Goal: Task Accomplishment & Management: Complete application form

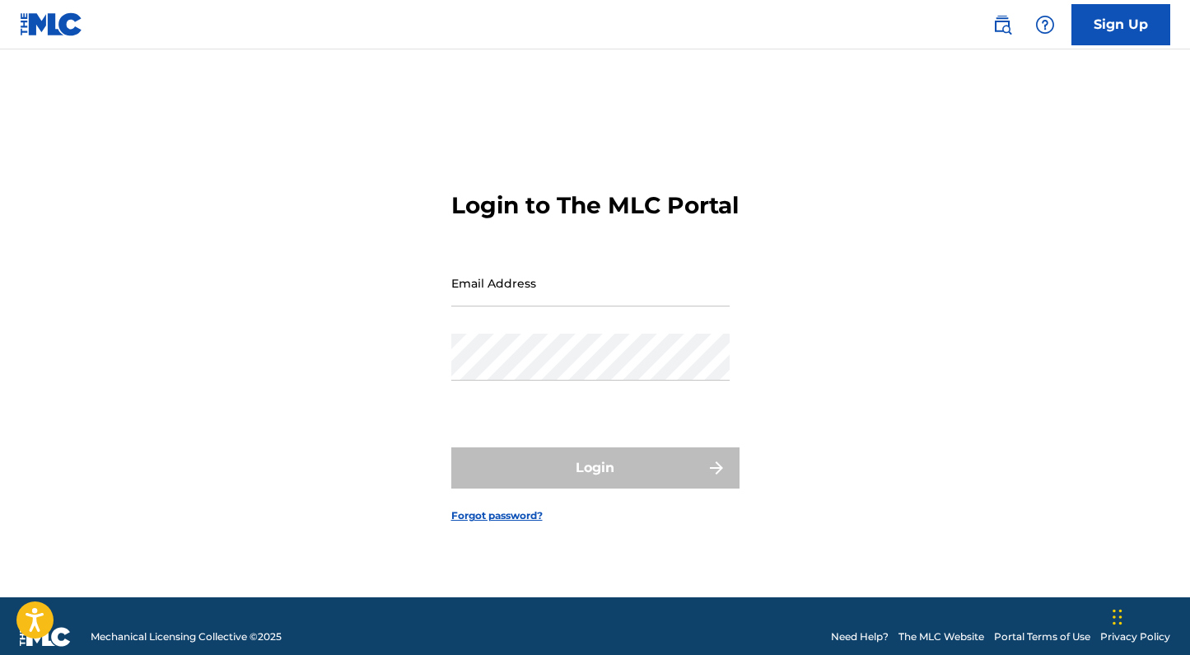
click at [511, 292] on input "Email Address" at bounding box center [590, 282] width 278 height 47
type input "[PERSON_NAME][EMAIL_ADDRESS][PERSON_NAME][DOMAIN_NAME]"
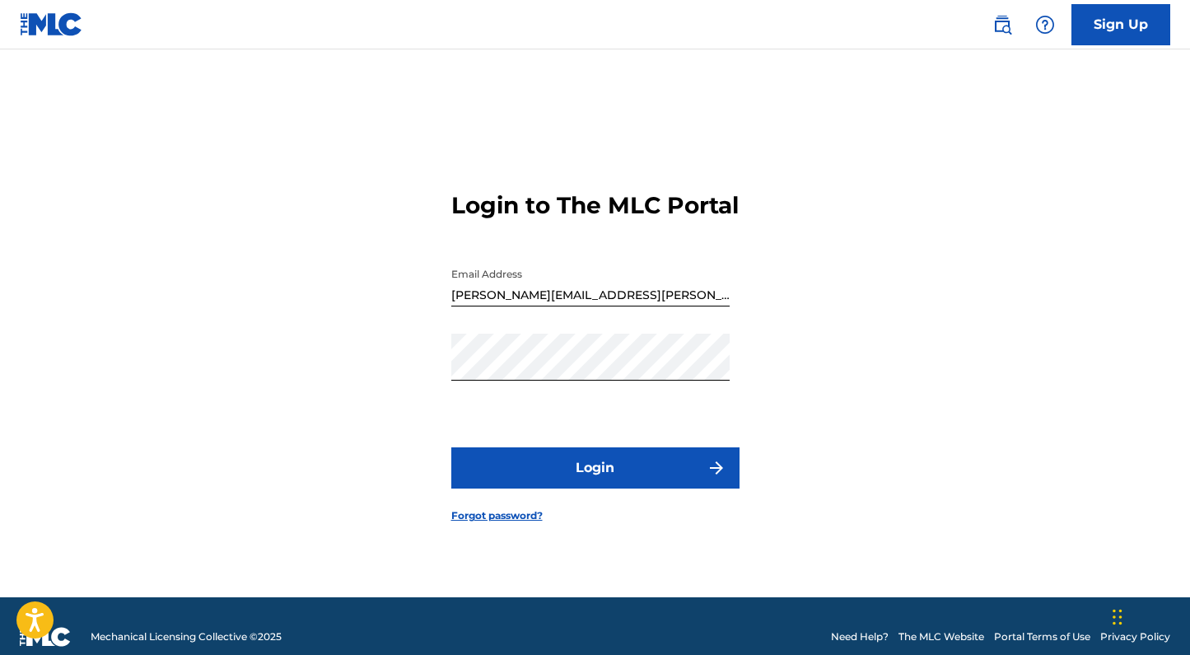
click at [610, 472] on button "Login" at bounding box center [595, 467] width 288 height 41
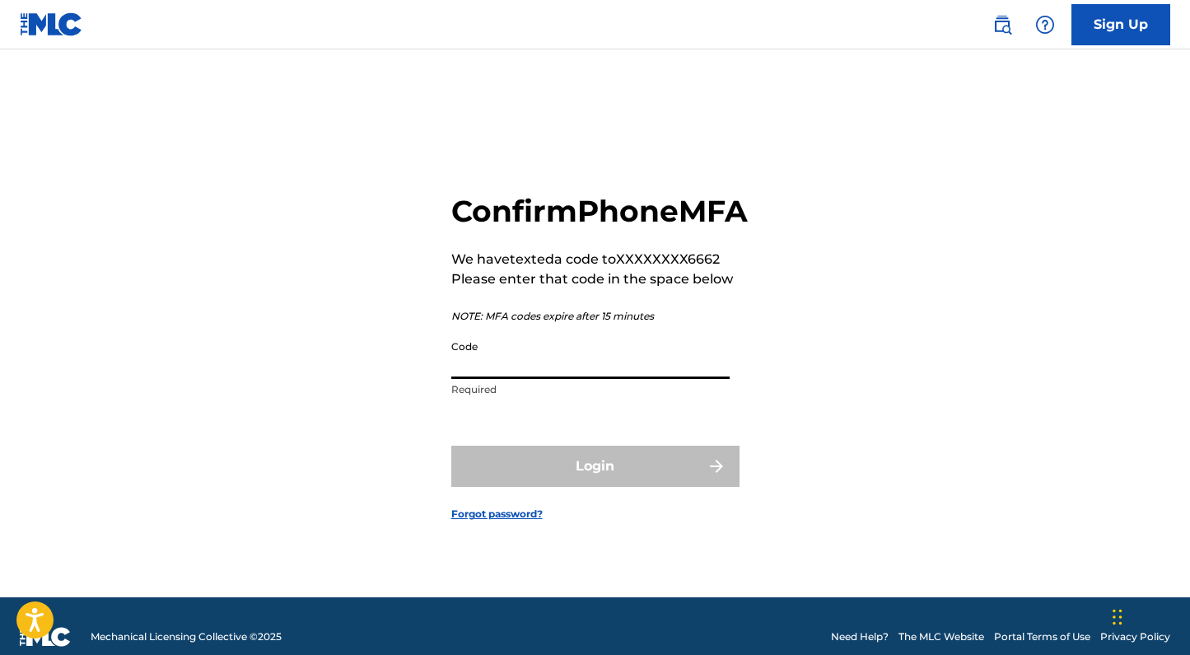
click at [528, 379] on input "Code" at bounding box center [590, 355] width 278 height 47
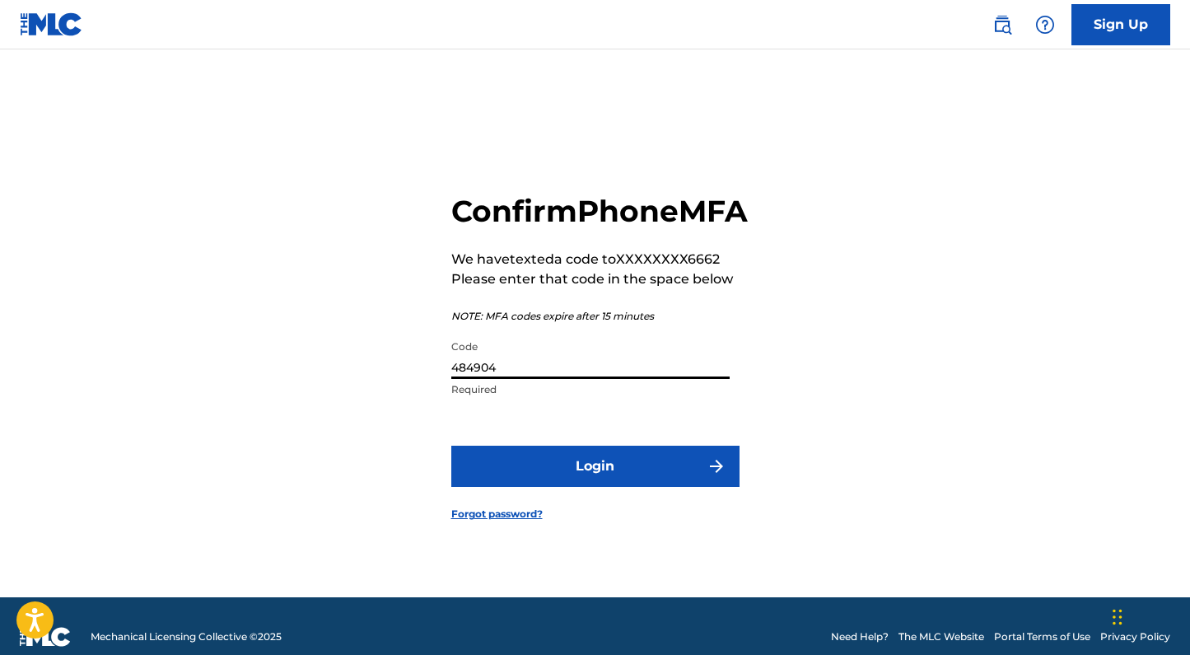
type input "484904"
click at [534, 487] on button "Login" at bounding box center [595, 466] width 288 height 41
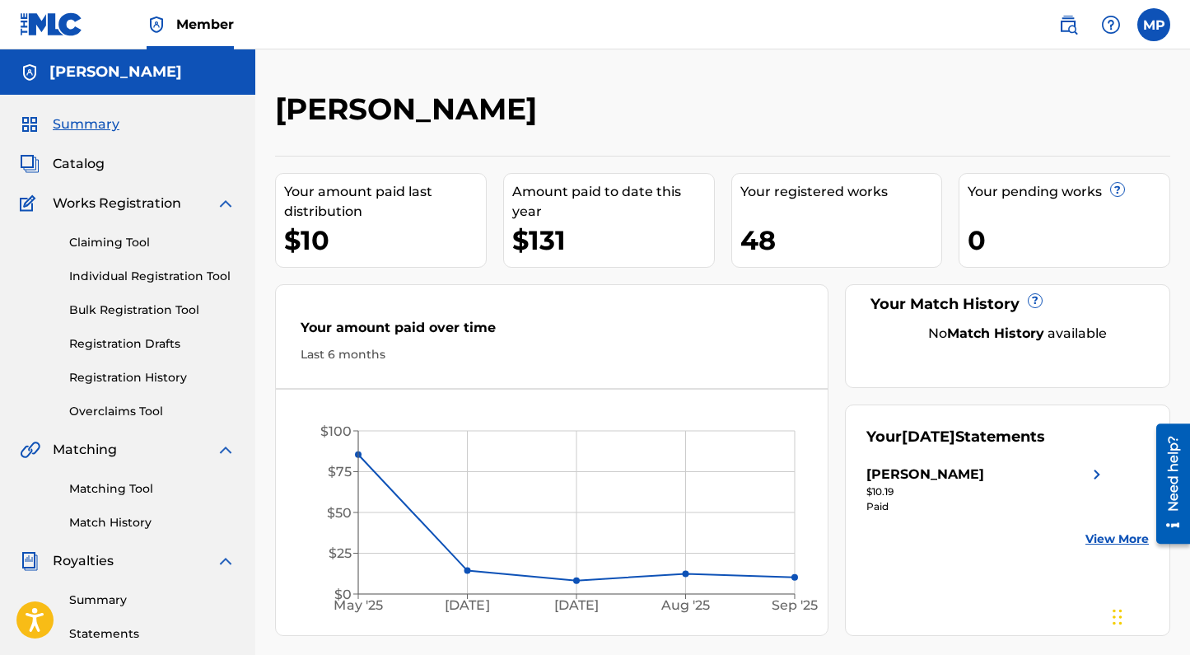
click at [104, 243] on link "Claiming Tool" at bounding box center [152, 242] width 166 height 17
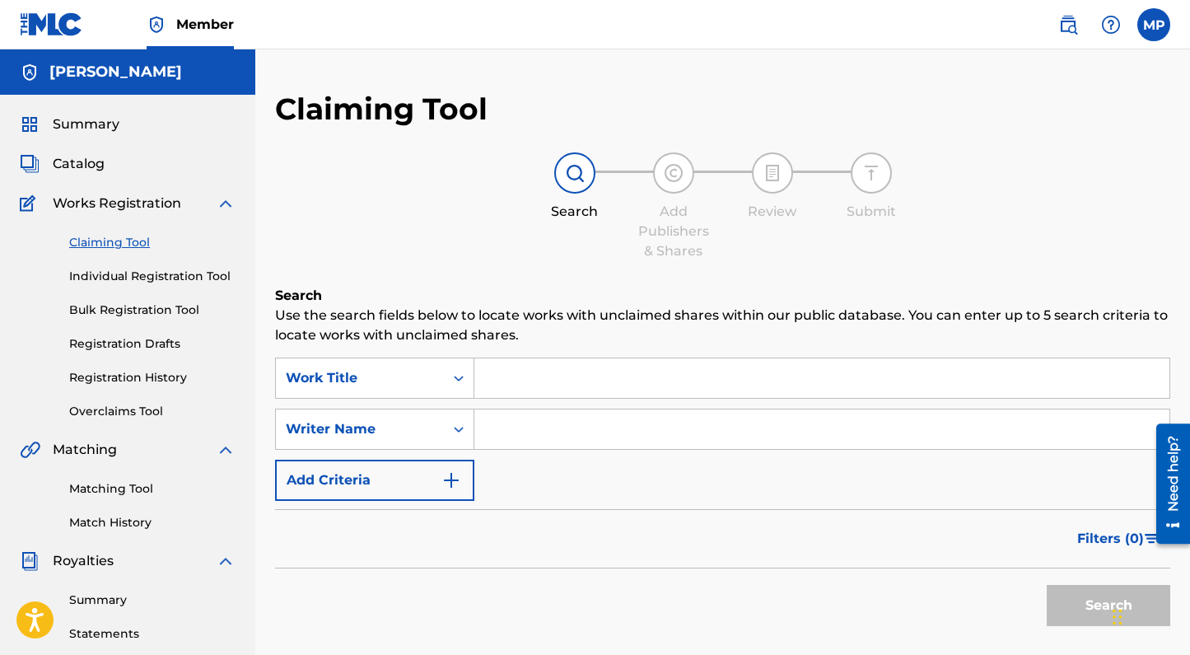
click at [550, 426] on input "Search Form" at bounding box center [821, 429] width 695 height 40
click at [567, 434] on input "[PERSON_NAME]" at bounding box center [821, 429] width 695 height 40
type input "[PERSON_NAME]"
click at [536, 385] on input "Search Form" at bounding box center [821, 378] width 695 height 40
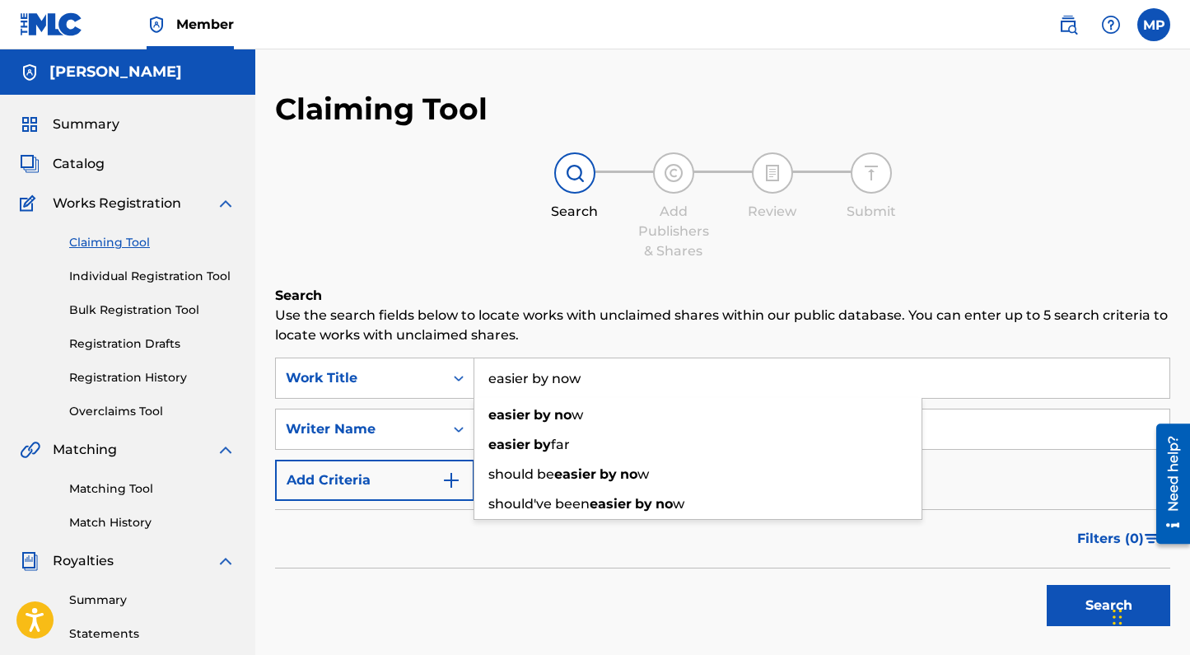
type input "easier by now"
click at [1047, 585] on button "Search" at bounding box center [1109, 605] width 124 height 41
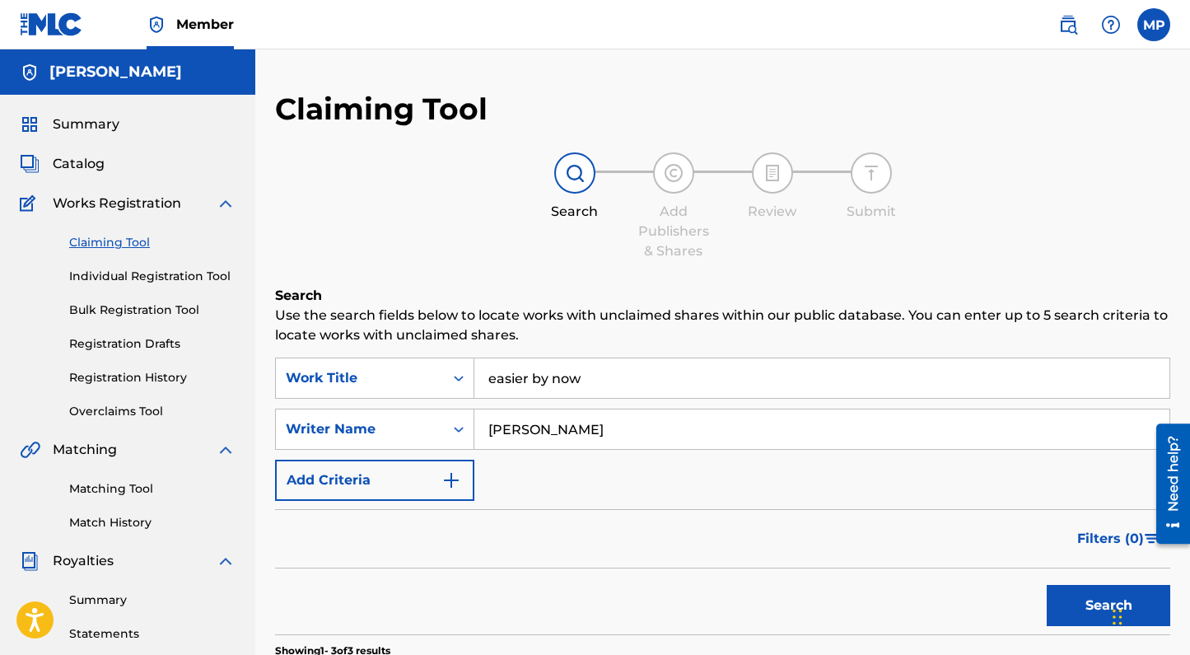
click at [124, 278] on link "Individual Registration Tool" at bounding box center [152, 276] width 166 height 17
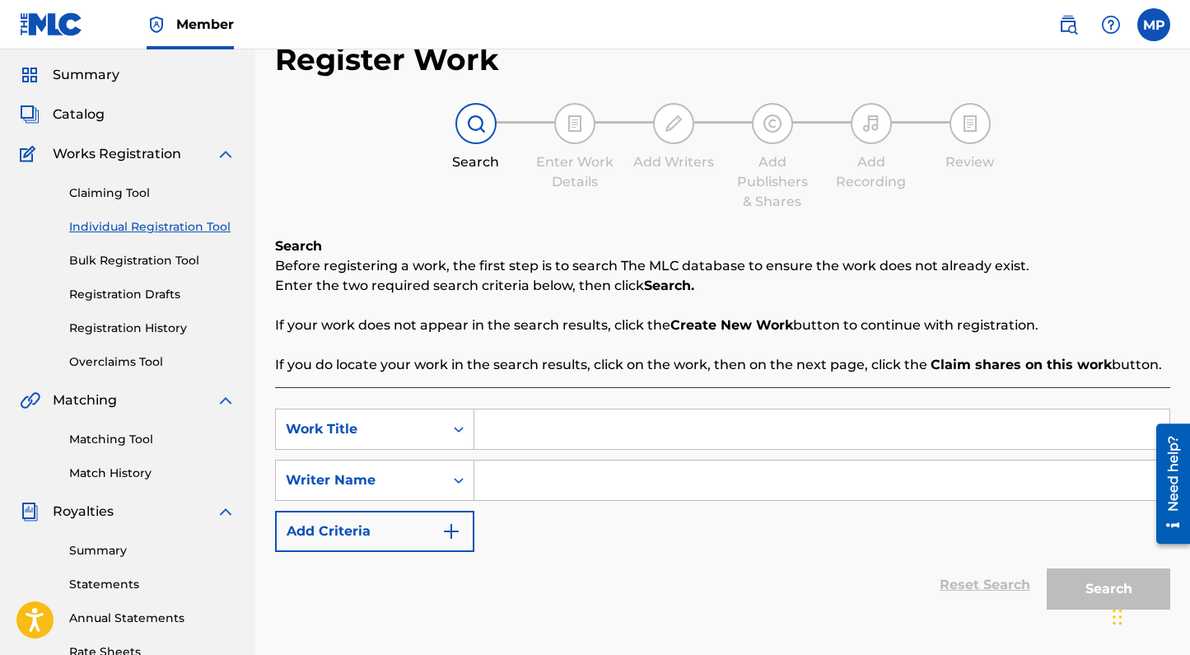
scroll to position [54, 0]
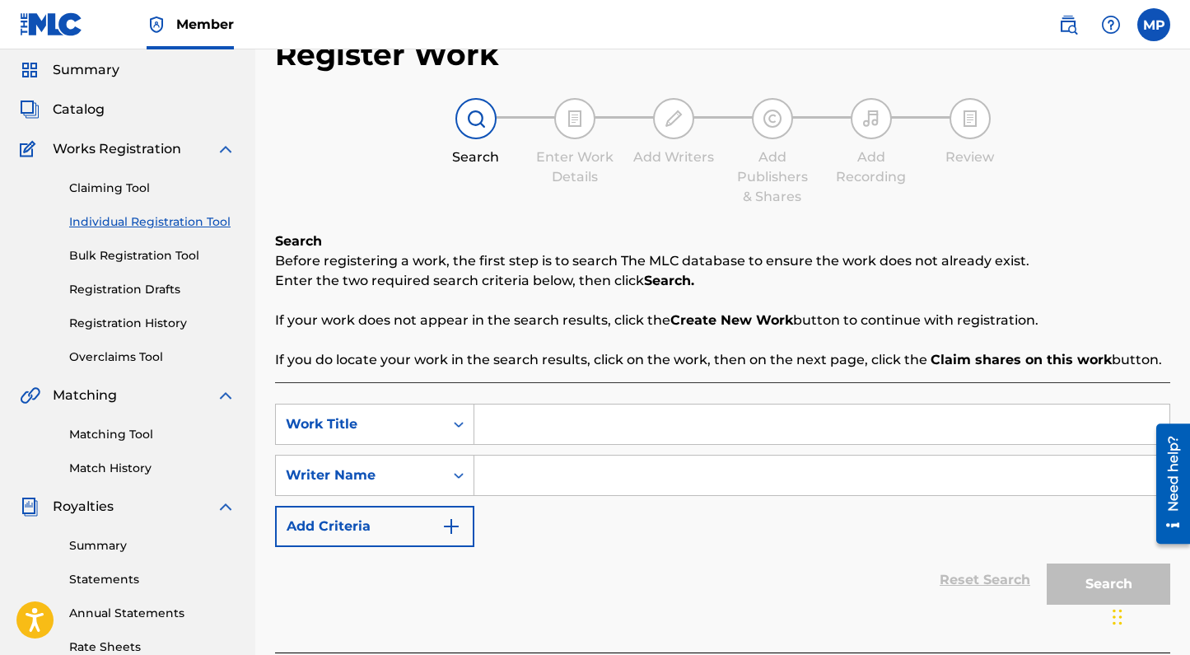
click at [568, 419] on input "Search Form" at bounding box center [821, 424] width 695 height 40
type input "Easier by now"
click at [558, 469] on input "Search Form" at bounding box center [821, 475] width 695 height 40
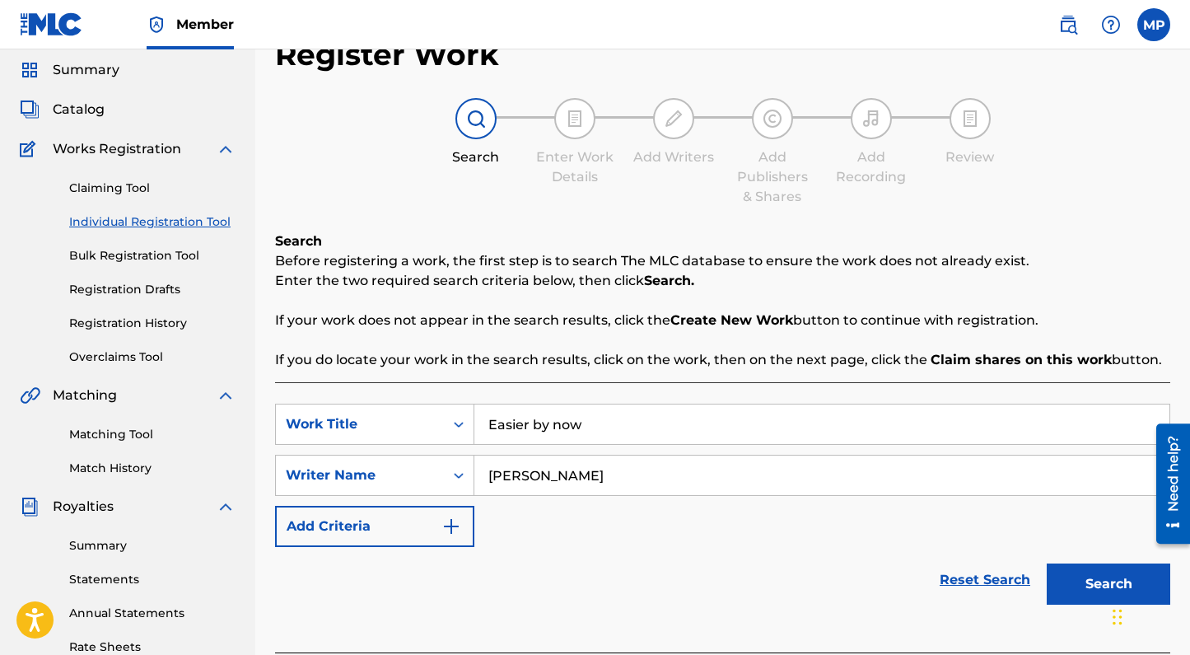
type input "[PERSON_NAME]"
click at [1047, 563] on button "Search" at bounding box center [1109, 583] width 124 height 41
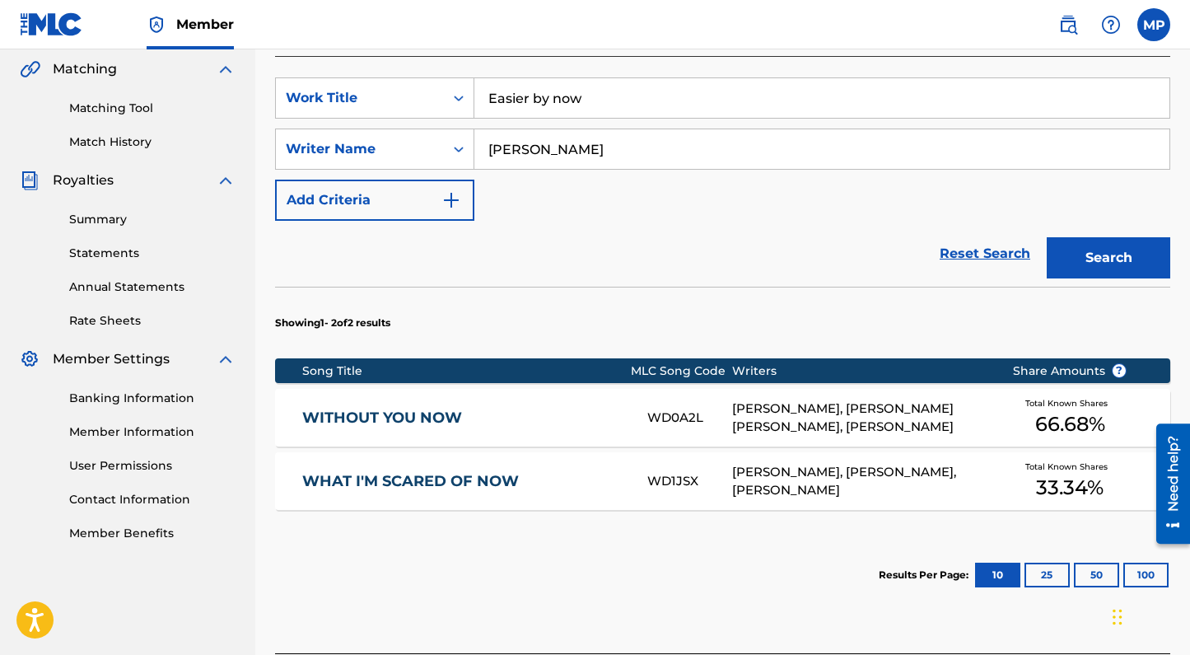
scroll to position [338, 0]
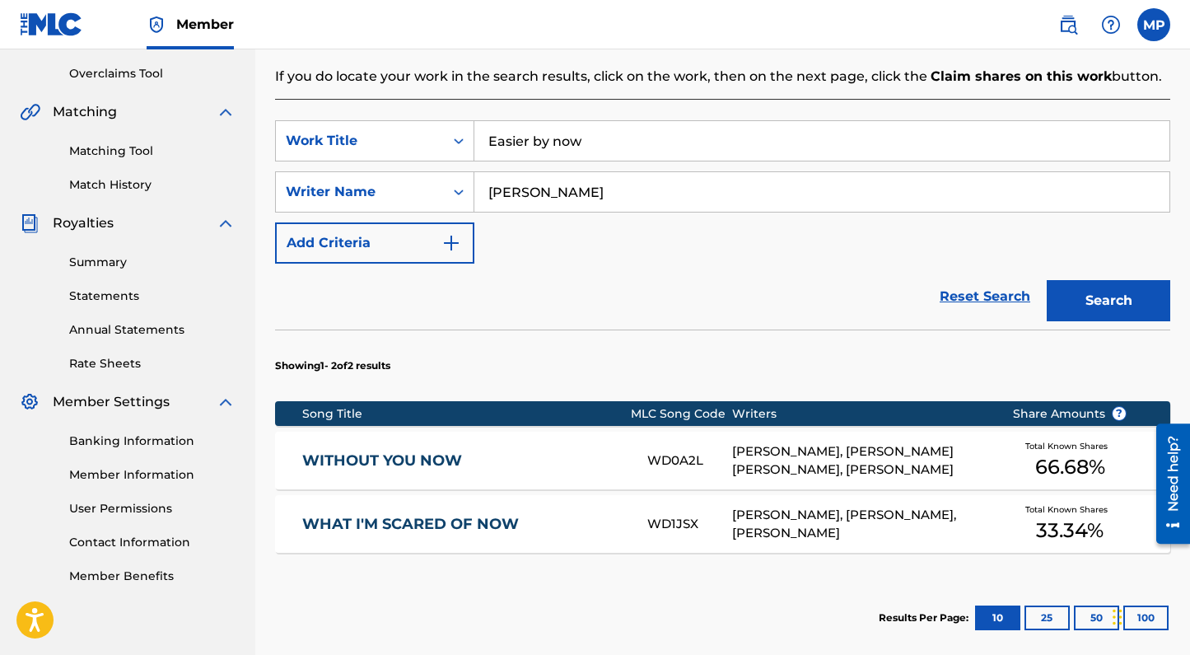
click at [366, 261] on button "Add Criteria" at bounding box center [374, 242] width 199 height 41
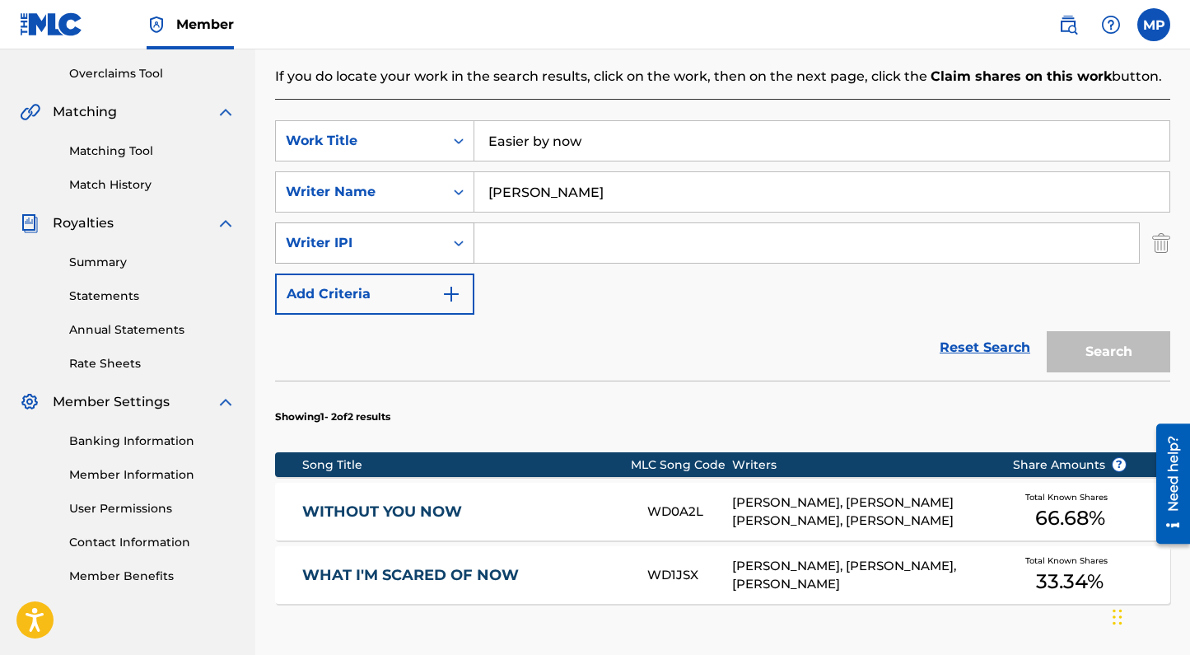
click at [363, 231] on div "Writer IPI" at bounding box center [360, 242] width 168 height 31
click at [533, 254] on input "Search Form" at bounding box center [806, 243] width 665 height 40
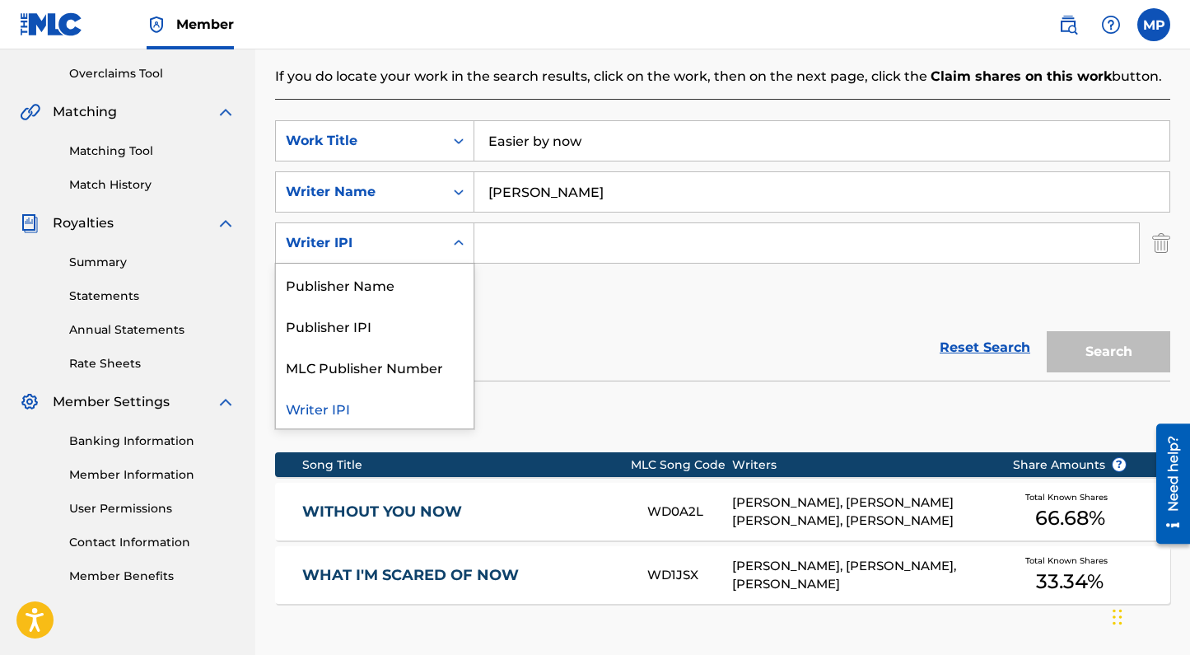
click at [423, 229] on div "Writer IPI" at bounding box center [360, 242] width 168 height 31
click at [373, 194] on div "Writer Name" at bounding box center [360, 192] width 148 height 20
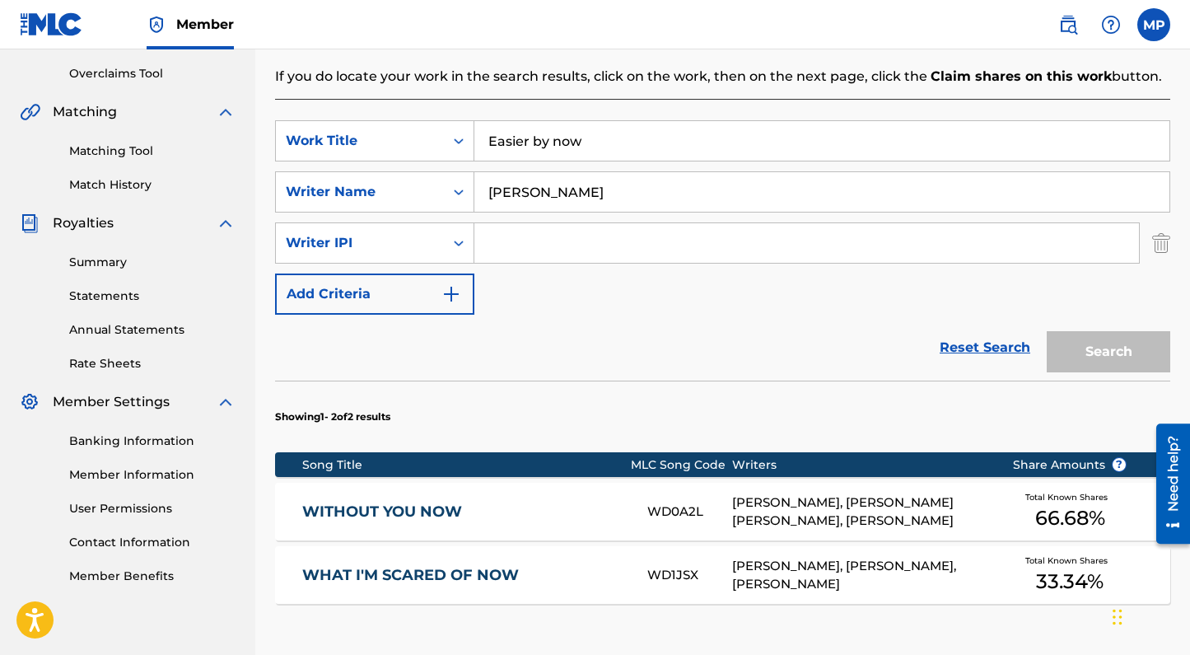
click at [600, 262] on input "Search Form" at bounding box center [806, 243] width 665 height 40
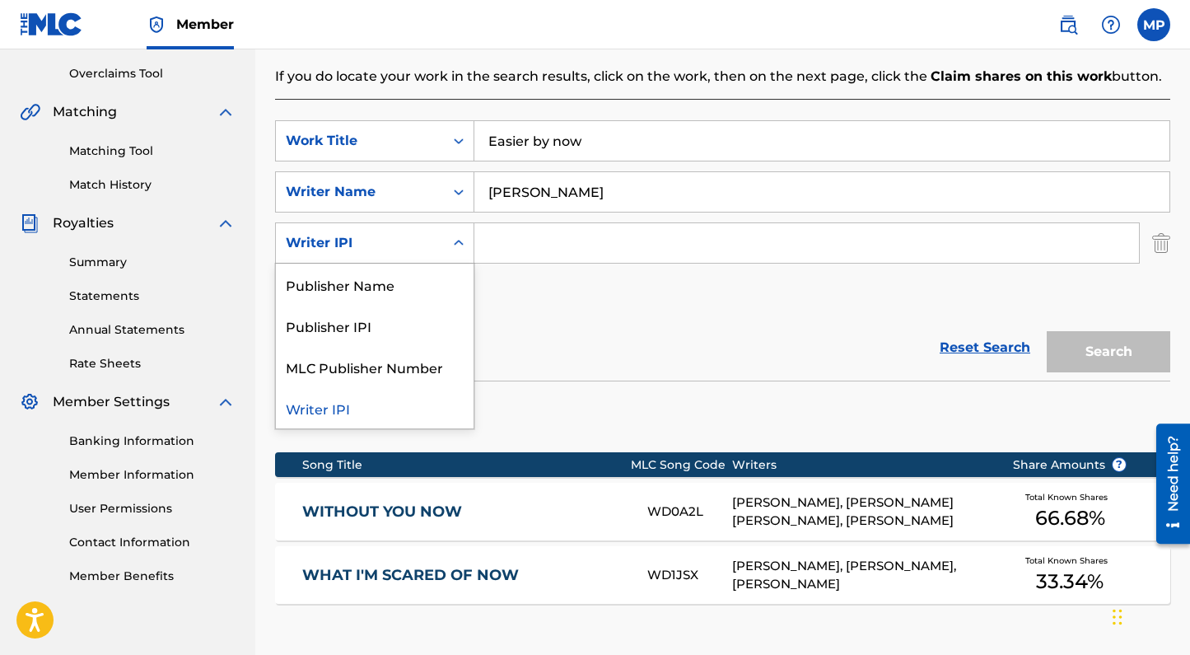
click at [413, 240] on div "Writer IPI" at bounding box center [360, 243] width 148 height 20
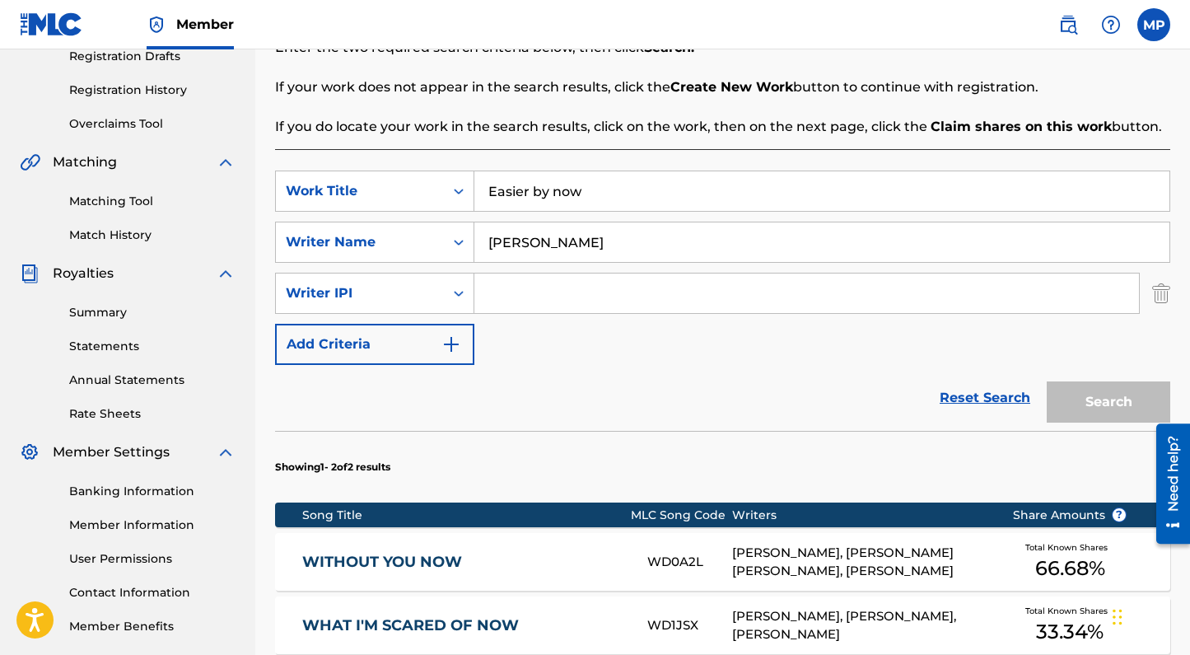
click at [674, 357] on div "SearchWithCriteria075e22aa-ac89-4d32-8e27-4c89aba1f6c3 Work Title Easier by now…" at bounding box center [722, 267] width 895 height 194
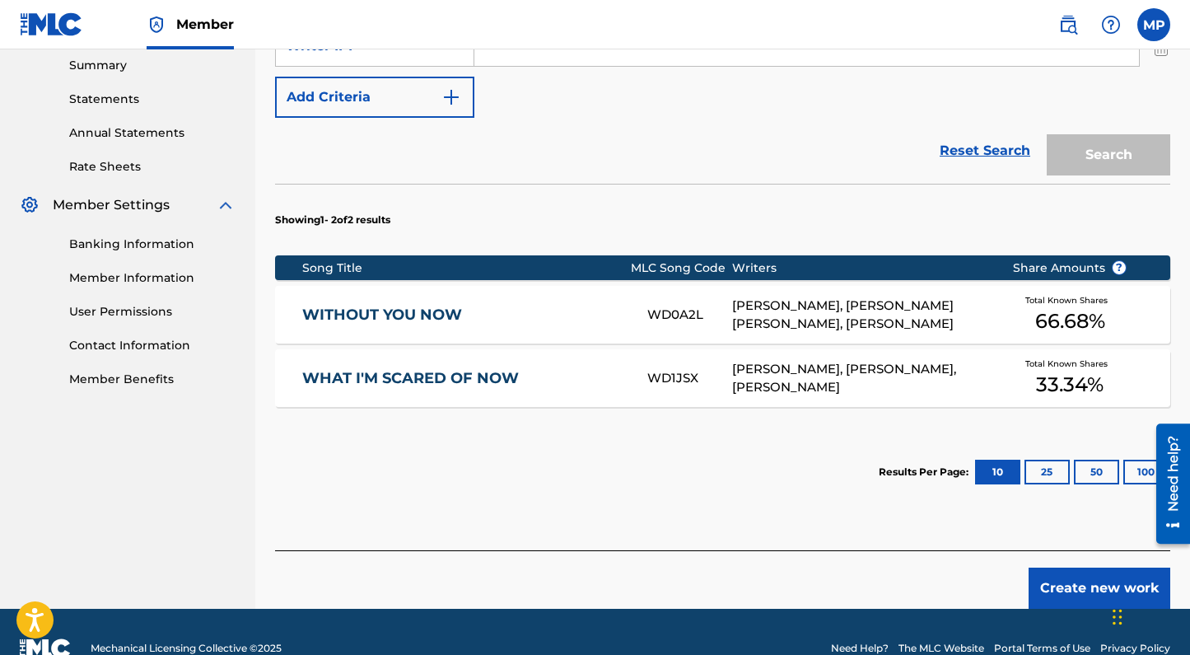
scroll to position [557, 0]
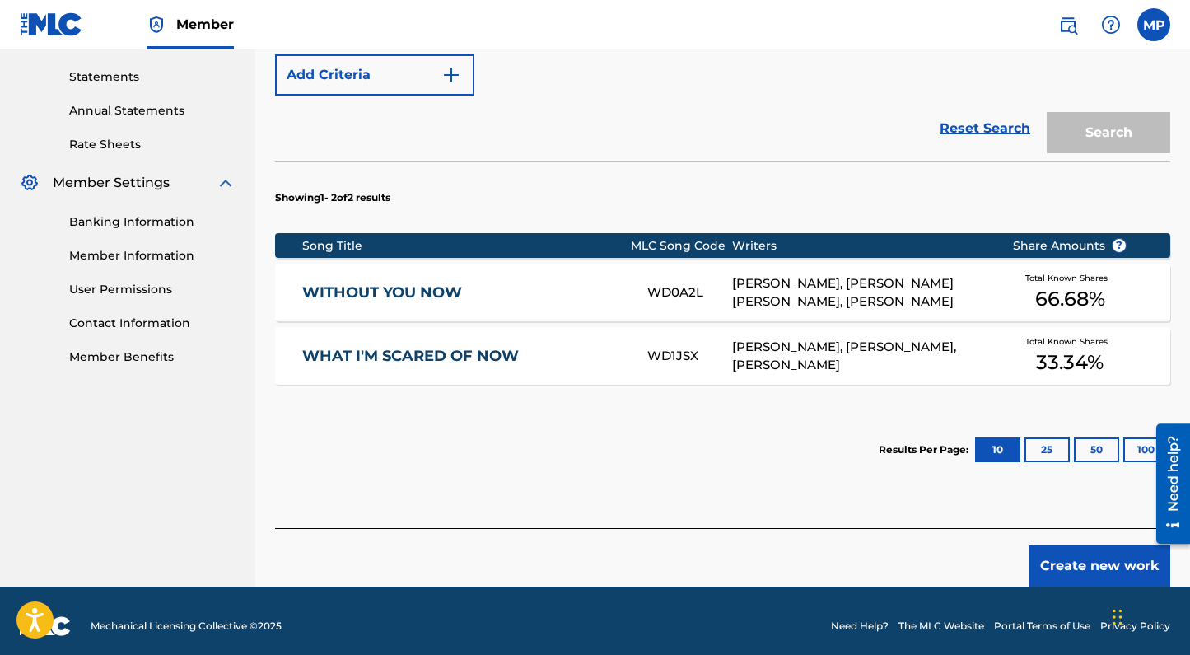
click at [1052, 554] on button "Create new work" at bounding box center [1100, 565] width 142 height 41
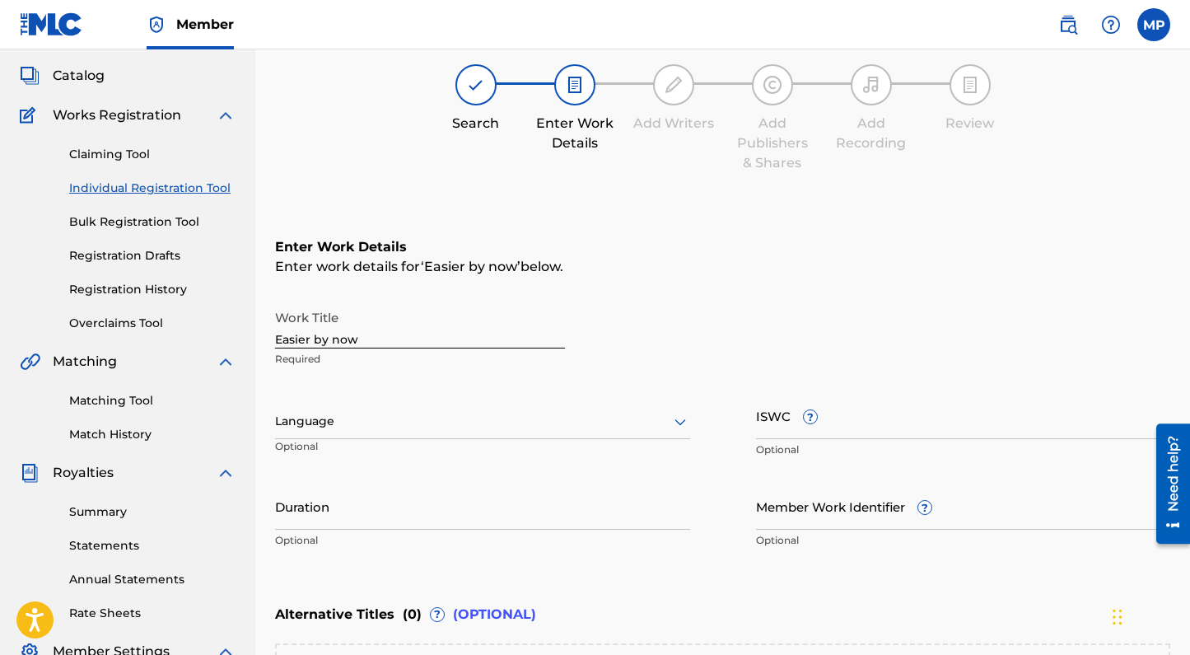
scroll to position [96, 0]
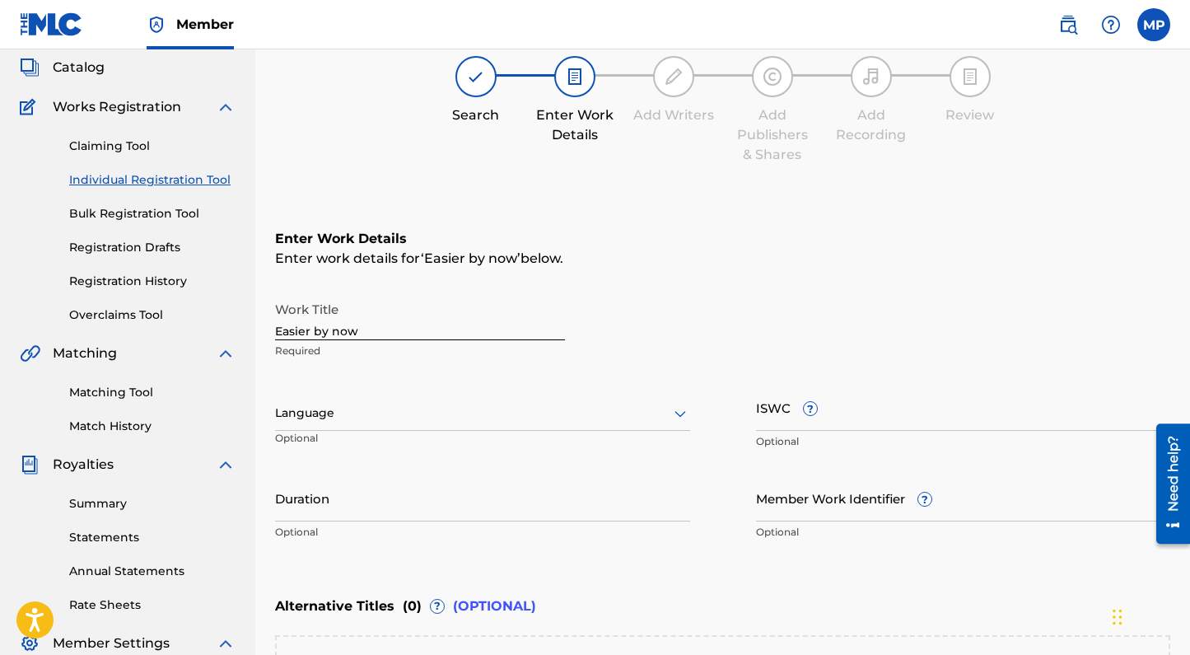
click at [318, 330] on input "Easier by now" at bounding box center [420, 316] width 290 height 47
click at [342, 334] on input "Easier By now" at bounding box center [420, 316] width 290 height 47
type input "Easier By Now"
click at [783, 414] on input "ISWC ?" at bounding box center [963, 407] width 415 height 47
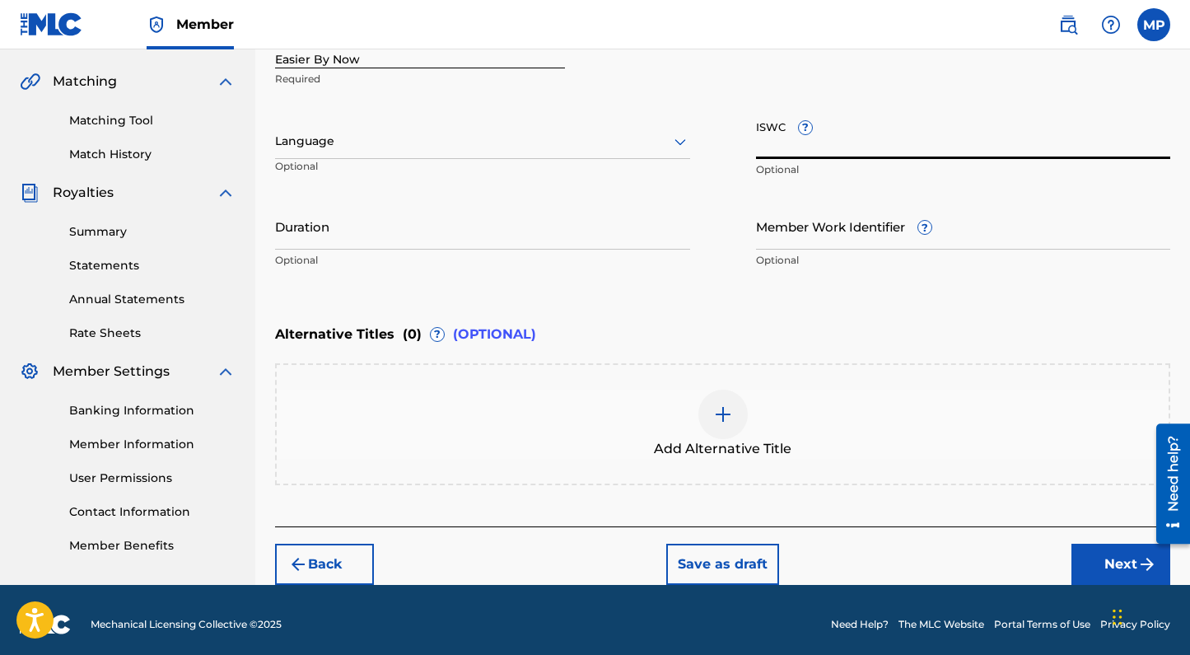
scroll to position [376, 0]
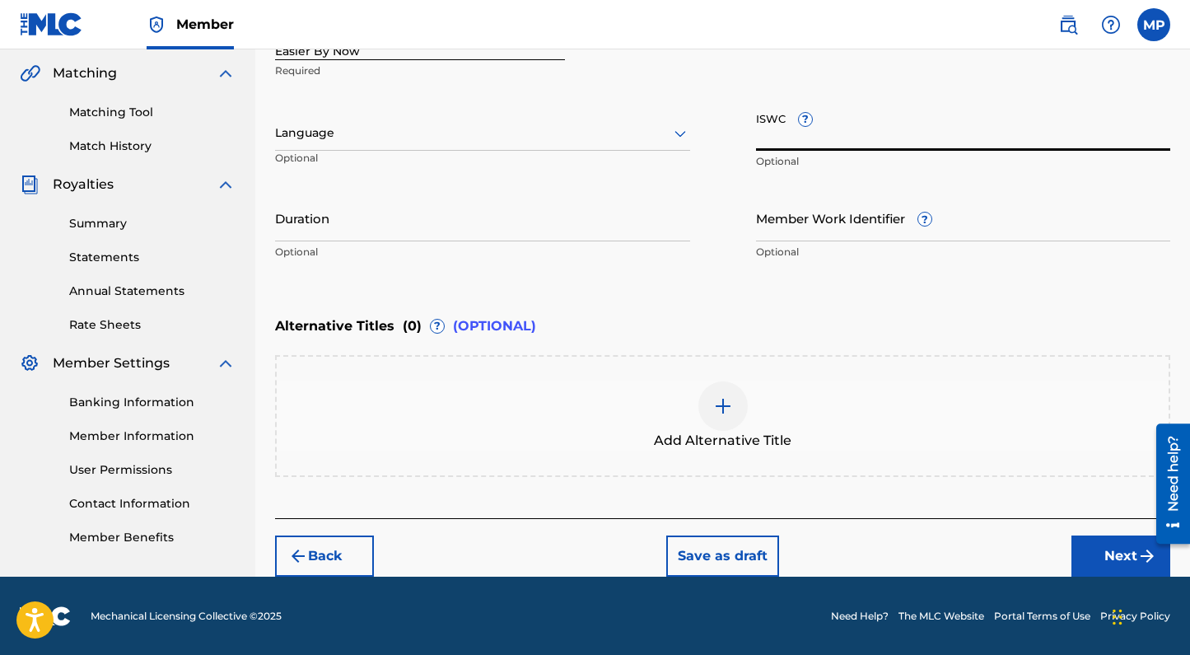
click at [1095, 567] on button "Next" at bounding box center [1120, 555] width 99 height 41
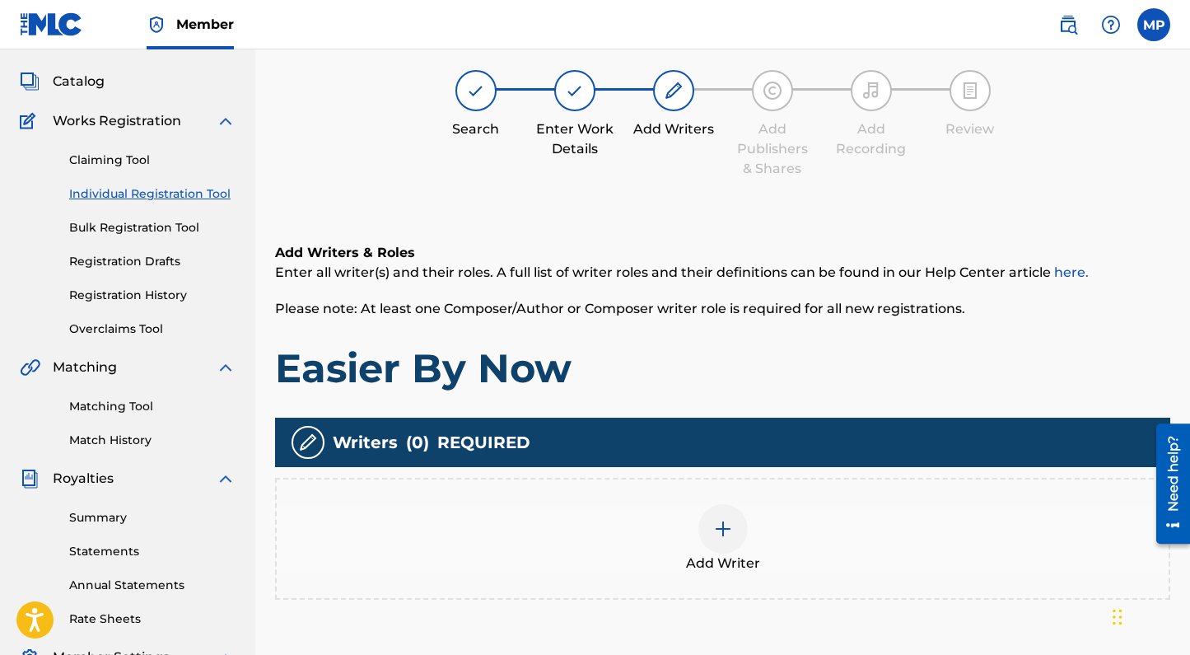
scroll to position [74, 0]
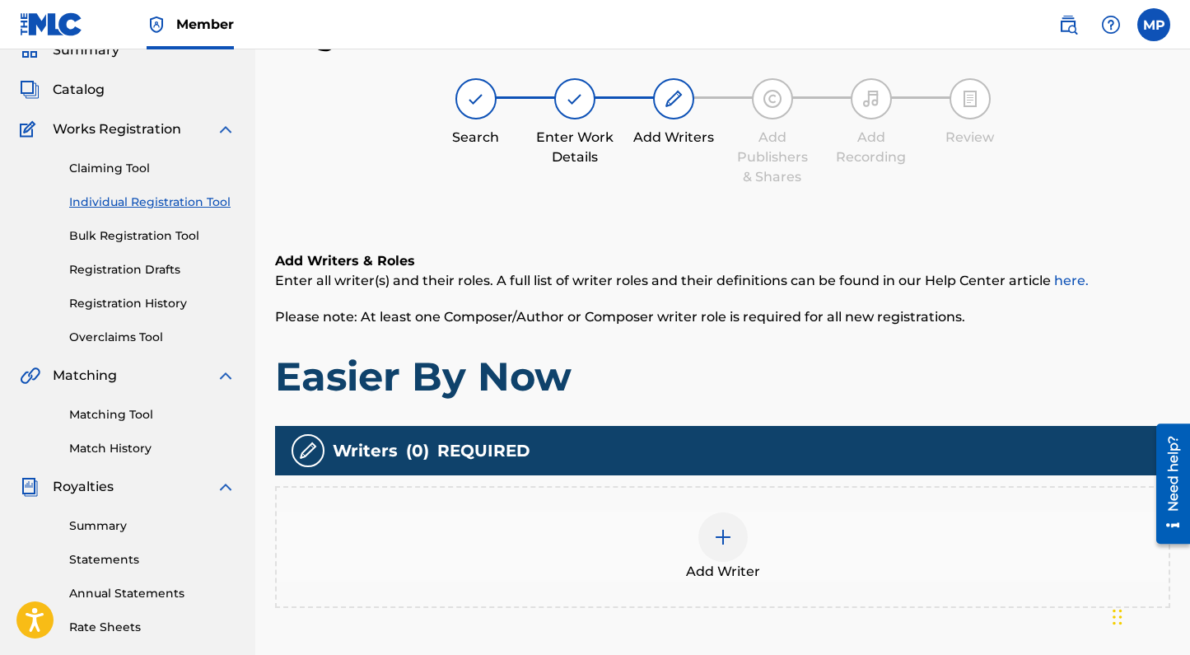
click at [707, 529] on div at bounding box center [722, 536] width 49 height 49
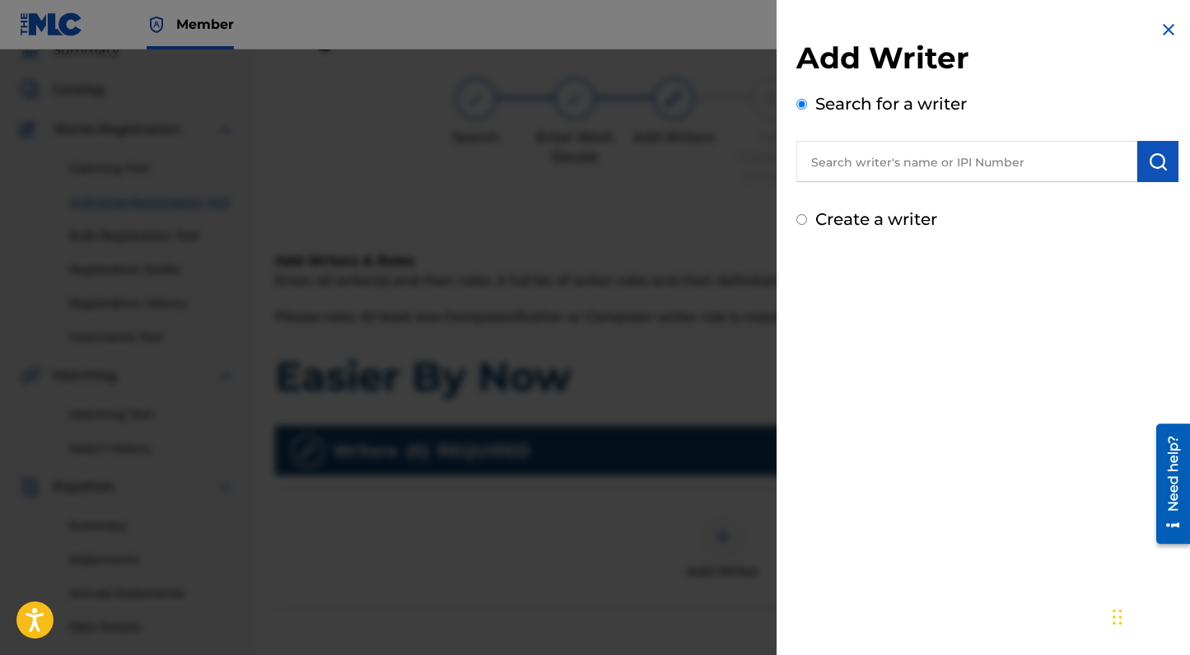
click at [881, 165] on input "text" at bounding box center [966, 161] width 341 height 41
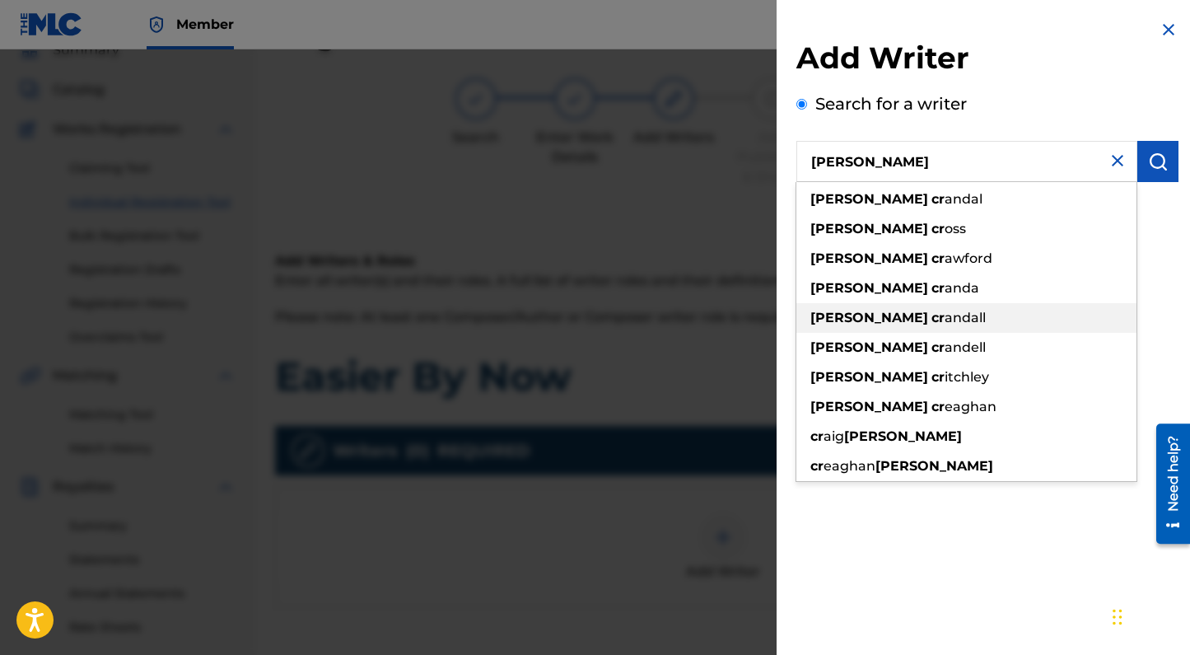
click at [945, 320] on span "andall" at bounding box center [965, 318] width 41 height 16
type input "[PERSON_NAME]"
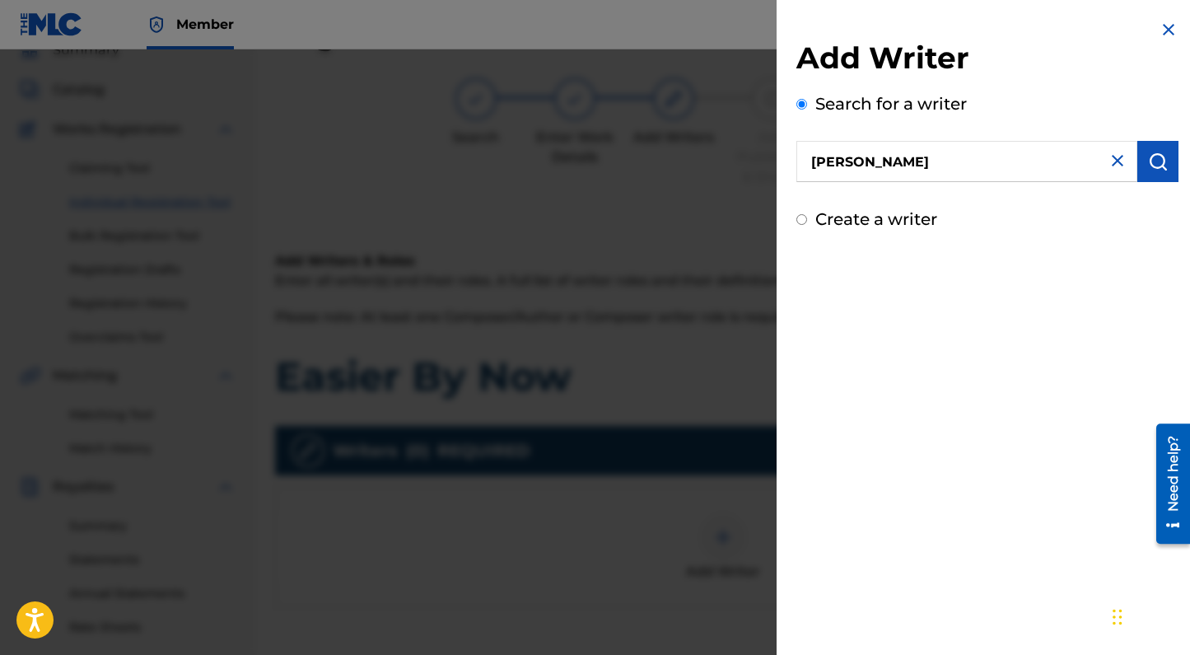
click at [1161, 156] on img "submit" at bounding box center [1158, 162] width 20 height 20
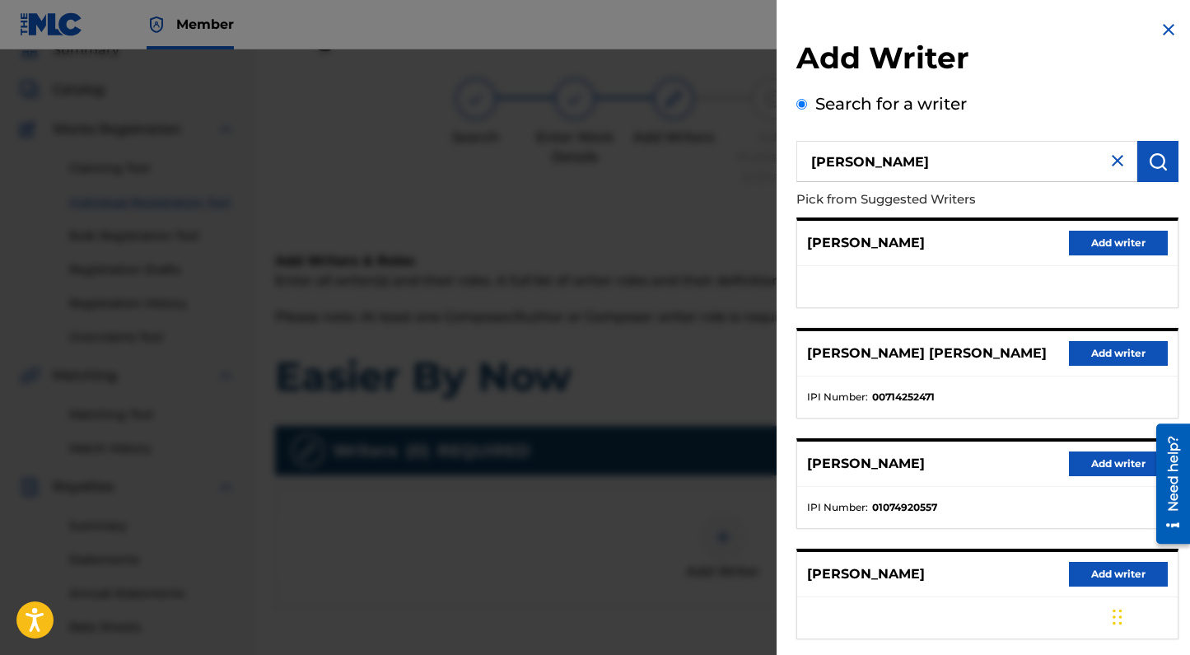
click at [1161, 37] on img at bounding box center [1169, 30] width 20 height 20
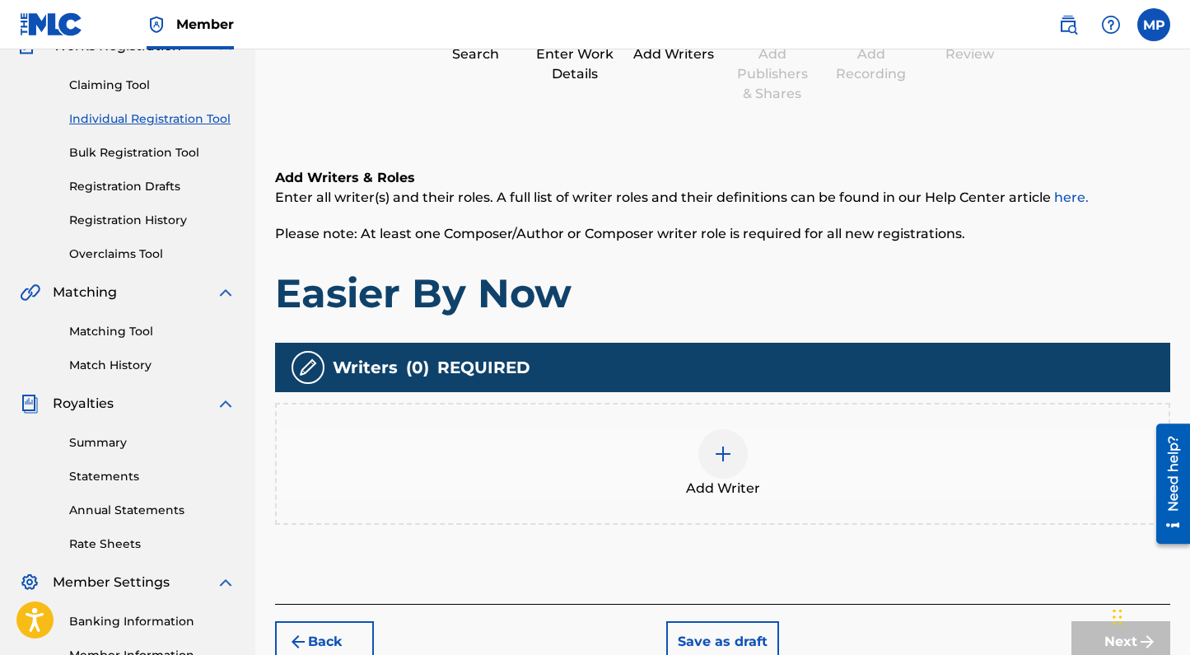
scroll to position [0, 0]
